Goal: Task Accomplishment & Management: Use online tool/utility

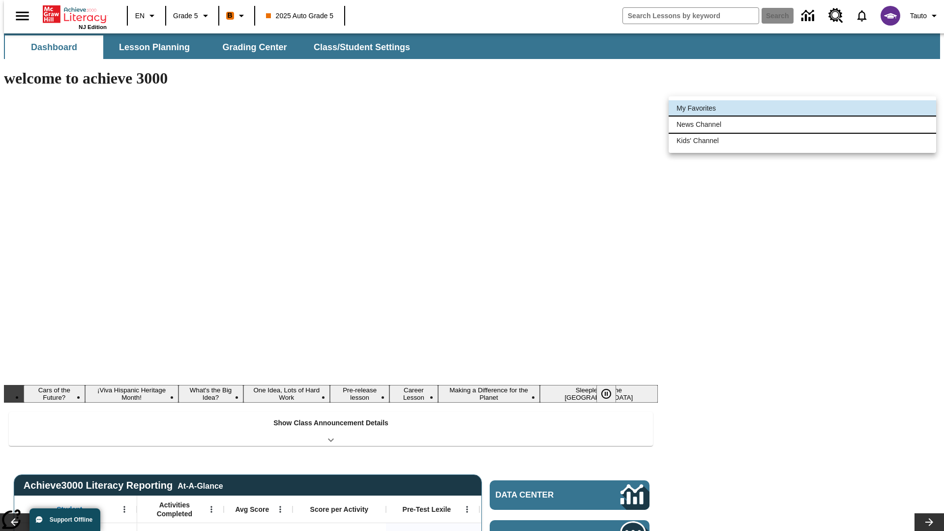
click at [803, 124] on li "News Channel" at bounding box center [803, 125] width 268 height 16
type input "120"
